Goal: Transaction & Acquisition: Purchase product/service

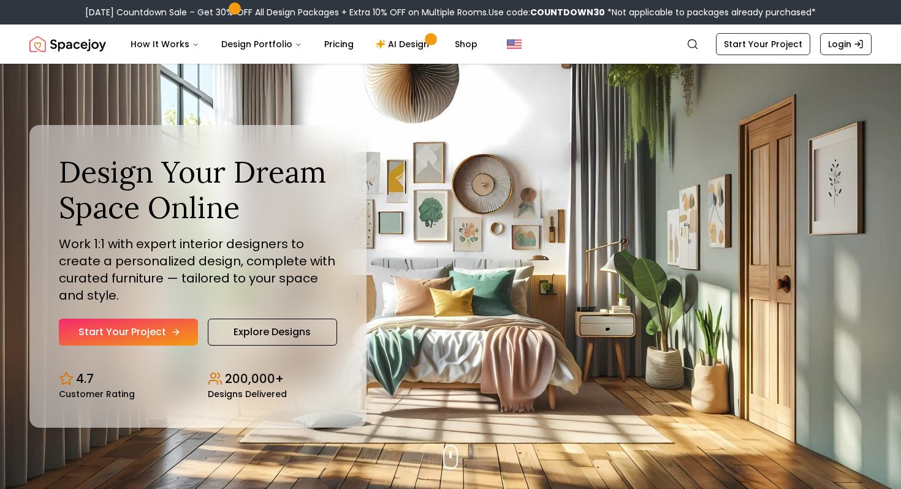
click at [88, 345] on link "Start Your Project" at bounding box center [128, 332] width 139 height 27
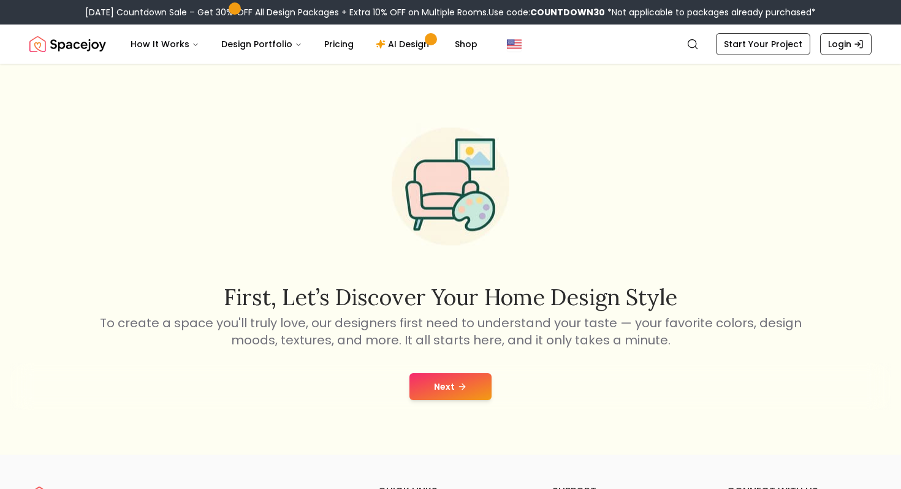
click at [427, 398] on button "Next" at bounding box center [450, 386] width 82 height 27
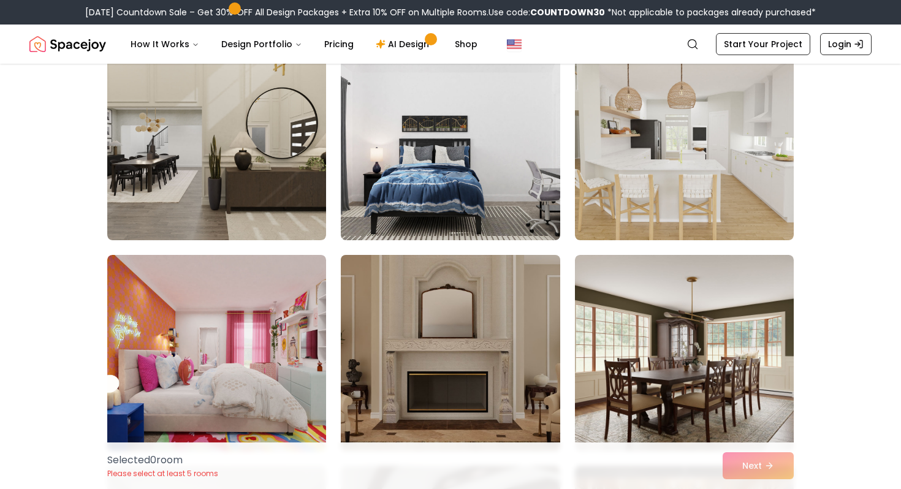
scroll to position [965, 0]
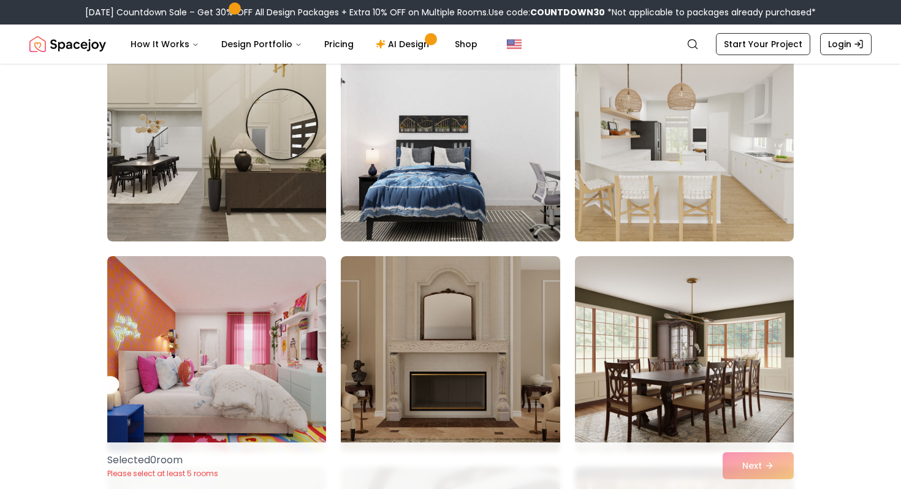
click at [474, 209] on img at bounding box center [450, 143] width 230 height 206
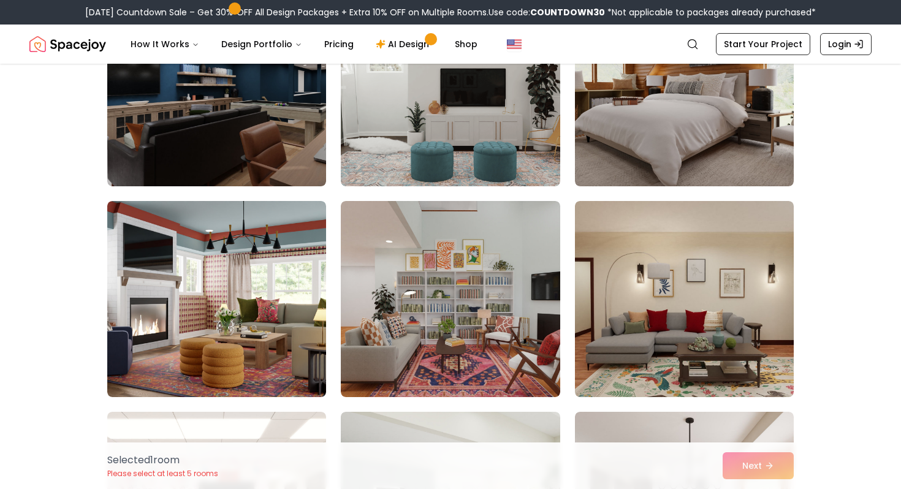
scroll to position [2083, 0]
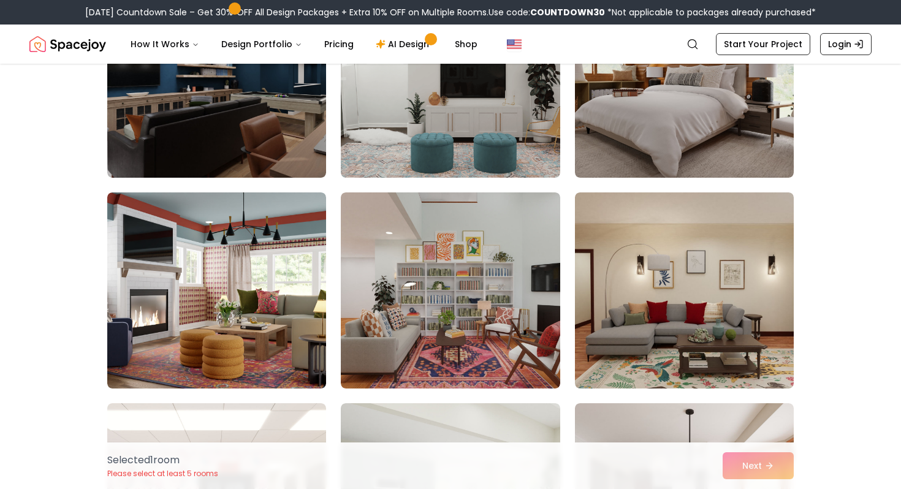
click at [747, 469] on div "Selected 1 room Please select at least 5 rooms Next" at bounding box center [450, 466] width 706 height 47
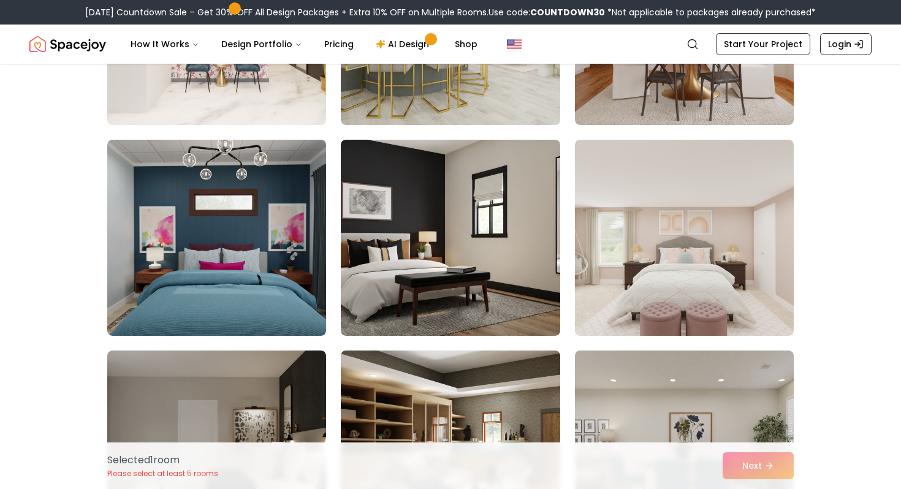
scroll to position [2559, 0]
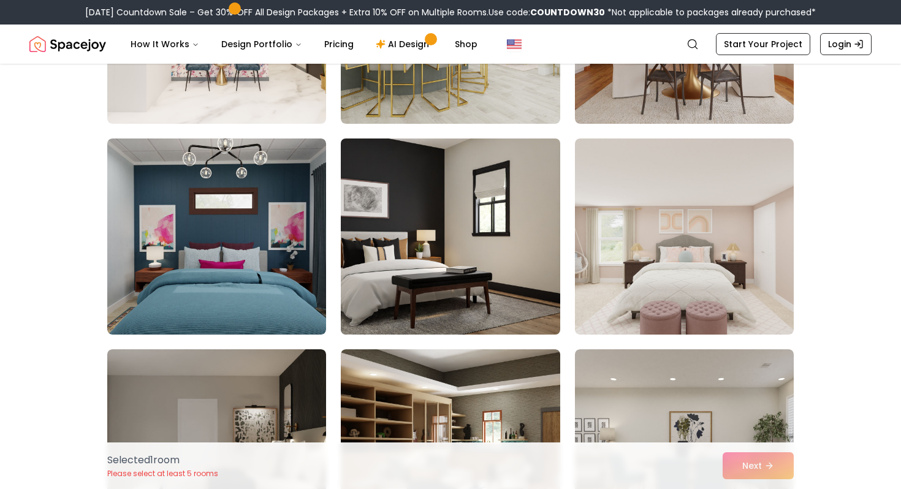
click at [512, 324] on img at bounding box center [450, 237] width 230 height 206
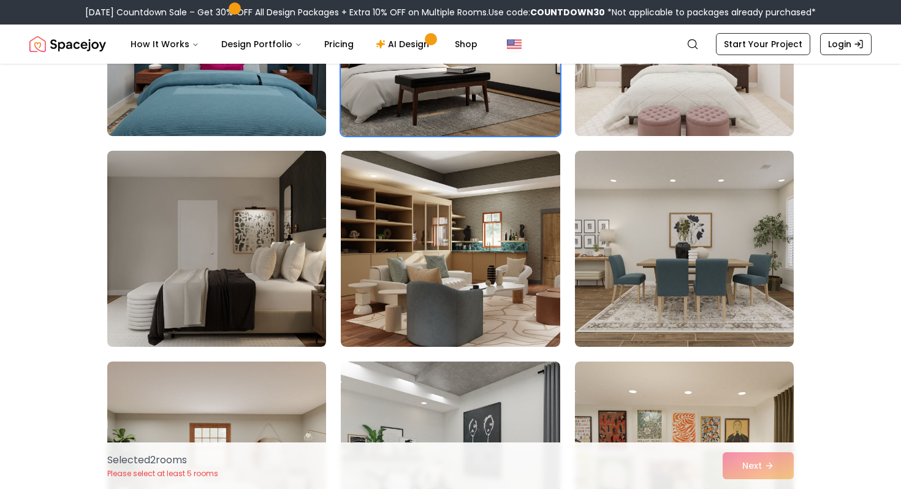
scroll to position [2759, 0]
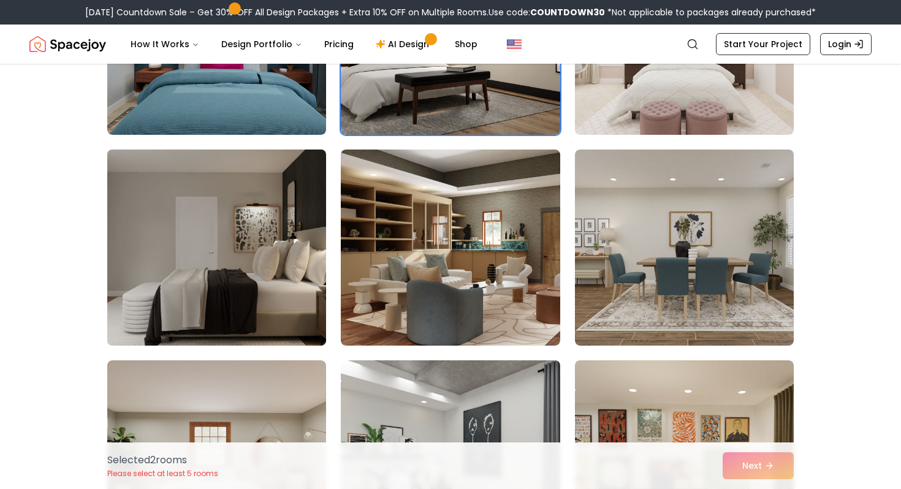
click at [315, 274] on img at bounding box center [217, 248] width 230 height 206
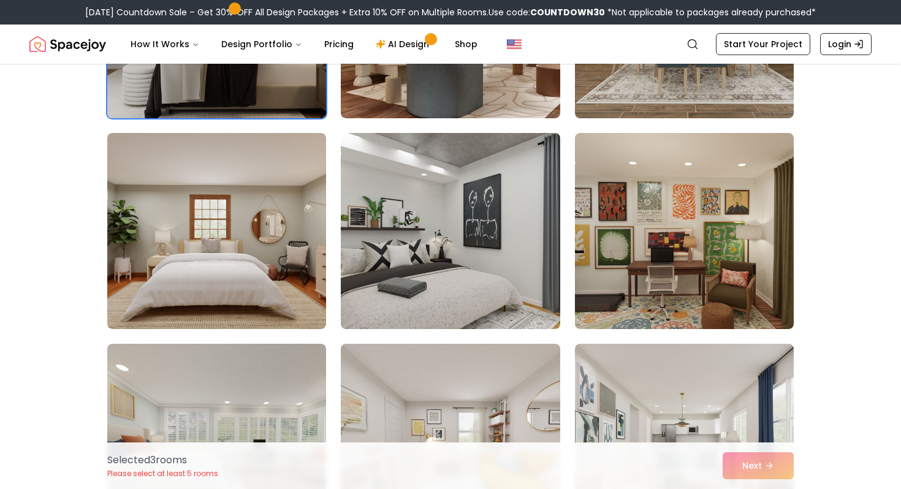
scroll to position [3028, 0]
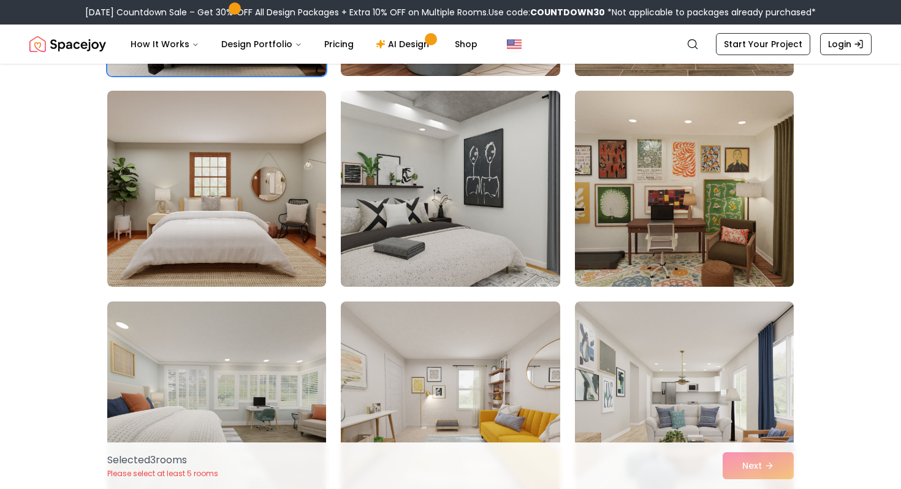
click at [413, 213] on img at bounding box center [450, 189] width 230 height 206
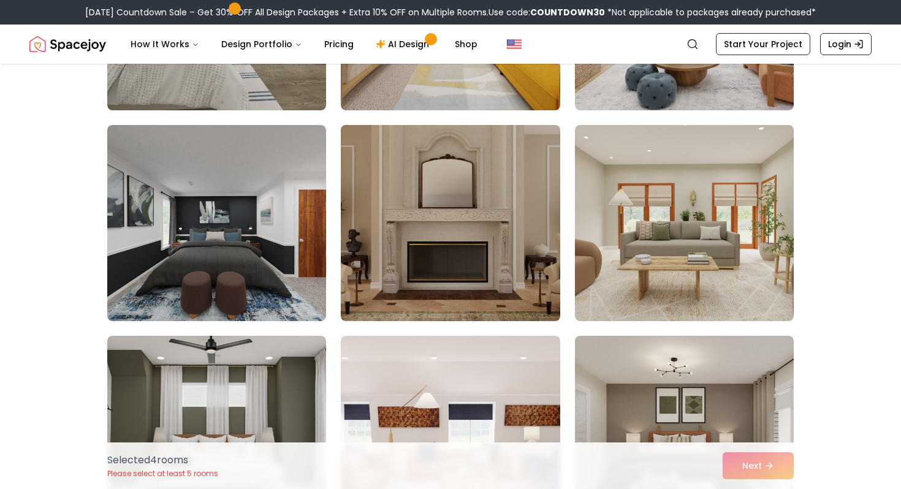
scroll to position [3416, 0]
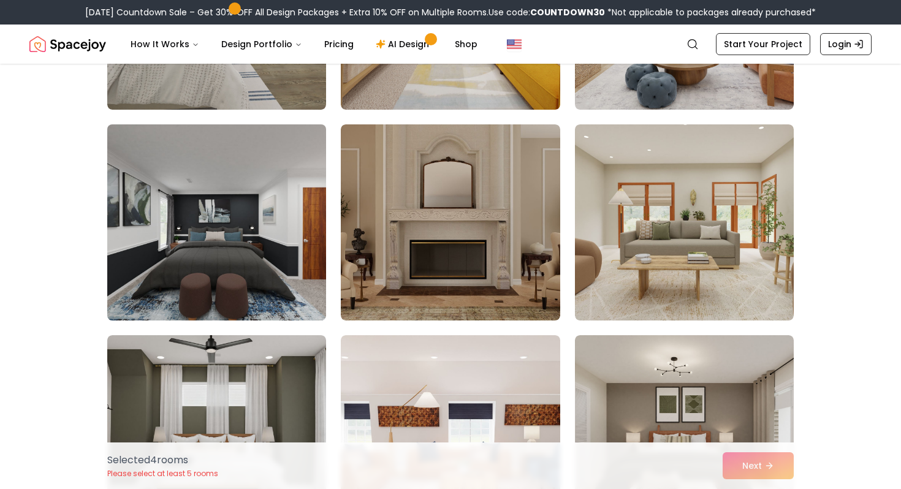
click at [283, 237] on img at bounding box center [217, 223] width 230 height 206
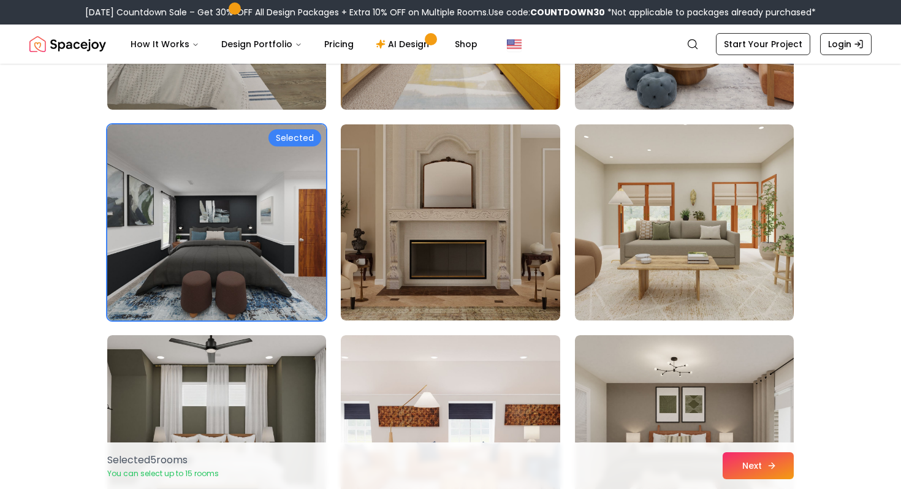
click at [752, 460] on button "Next" at bounding box center [758, 465] width 71 height 27
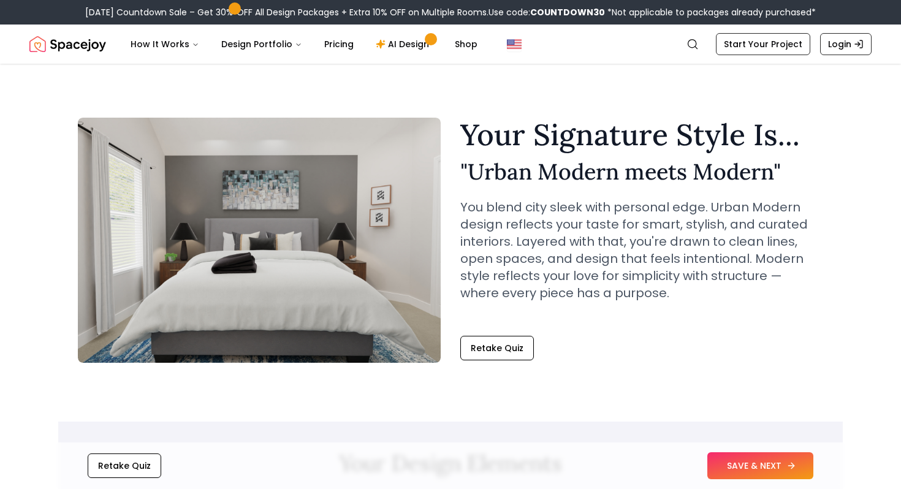
click at [758, 463] on button "SAVE & NEXT" at bounding box center [760, 465] width 106 height 27
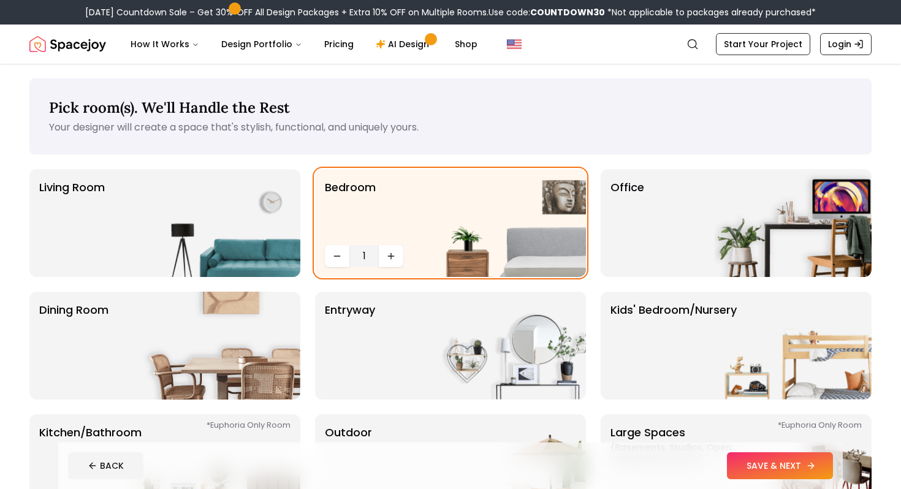
click at [742, 464] on button "SAVE & NEXT" at bounding box center [780, 465] width 106 height 27
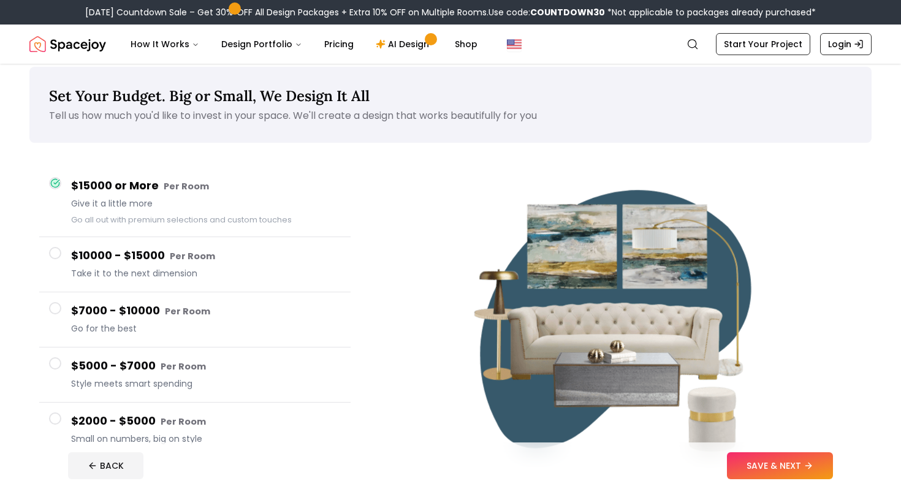
scroll to position [10, 0]
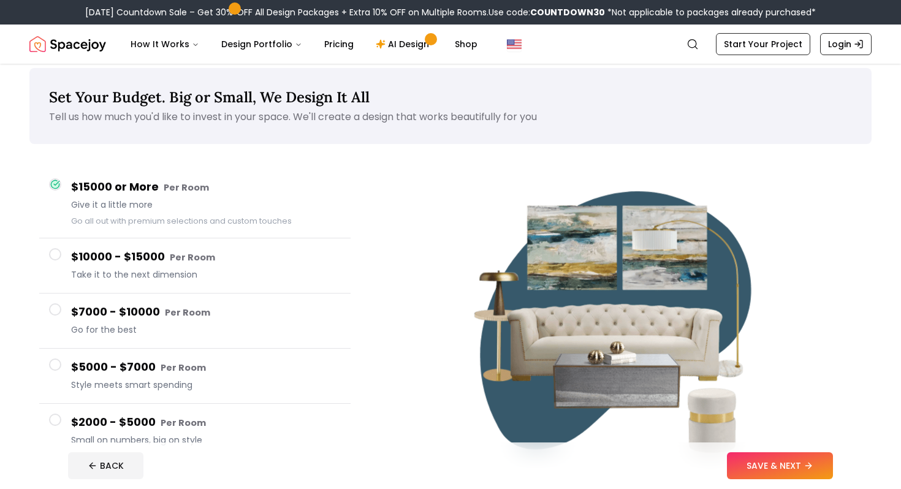
click at [56, 190] on span at bounding box center [55, 184] width 12 height 12
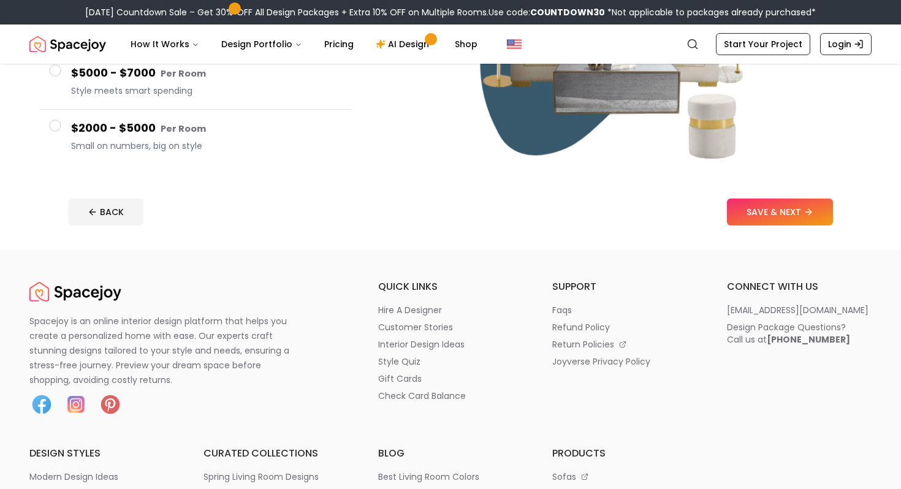
click at [98, 153] on div "$2000 - $5000 Per Room Small on numbers, big on style" at bounding box center [206, 137] width 270 height 35
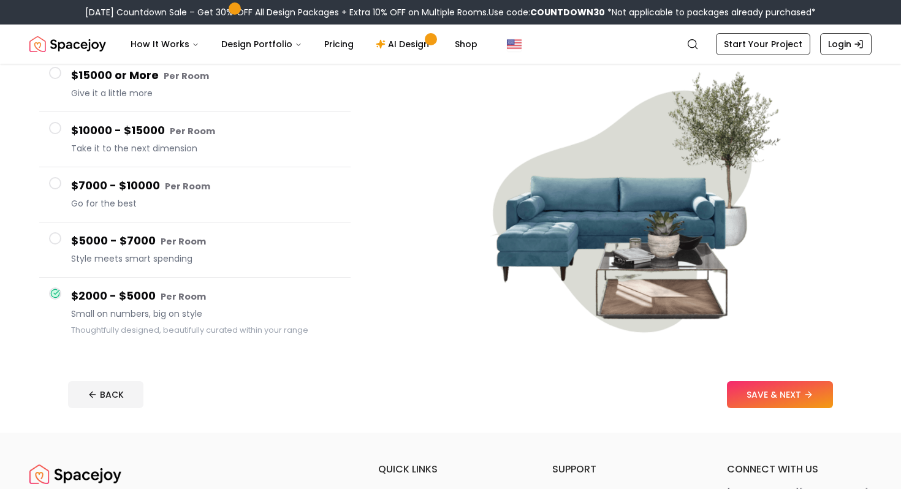
scroll to position [169, 0]
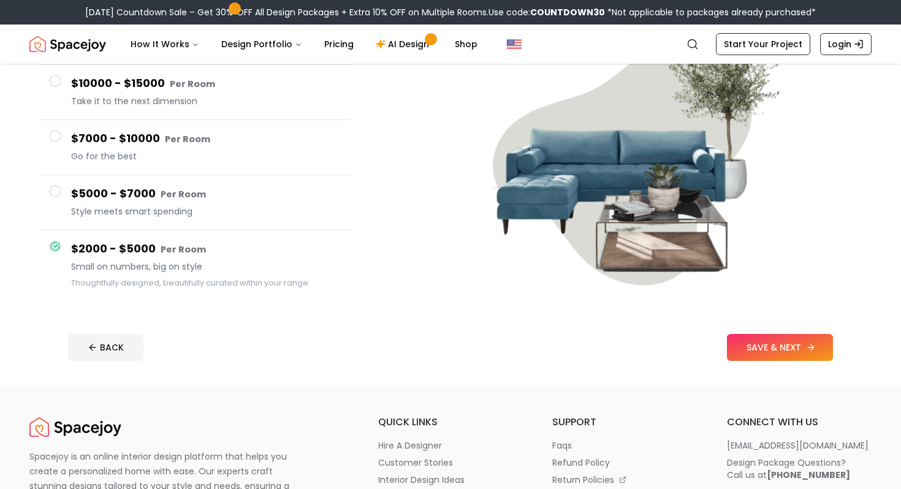
click at [800, 348] on button "SAVE & NEXT" at bounding box center [780, 347] width 106 height 27
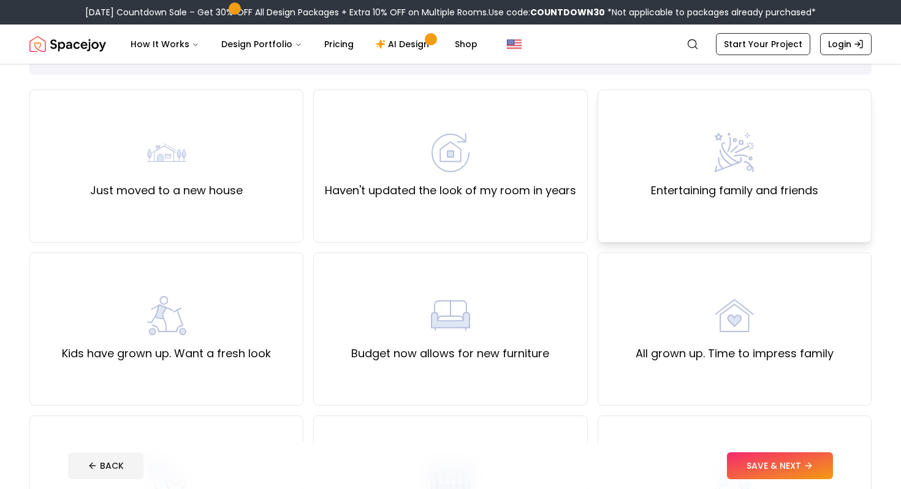
scroll to position [80, 0]
click at [215, 297] on div "Kids have grown up. Want a fresh look" at bounding box center [166, 328] width 209 height 66
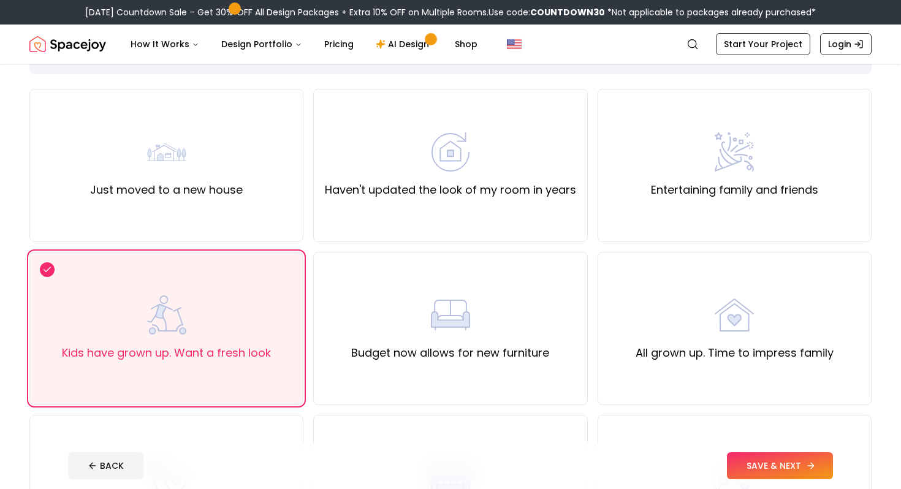
click at [775, 461] on button "SAVE & NEXT" at bounding box center [780, 465] width 106 height 27
